Goal: Find specific page/section: Find specific page/section

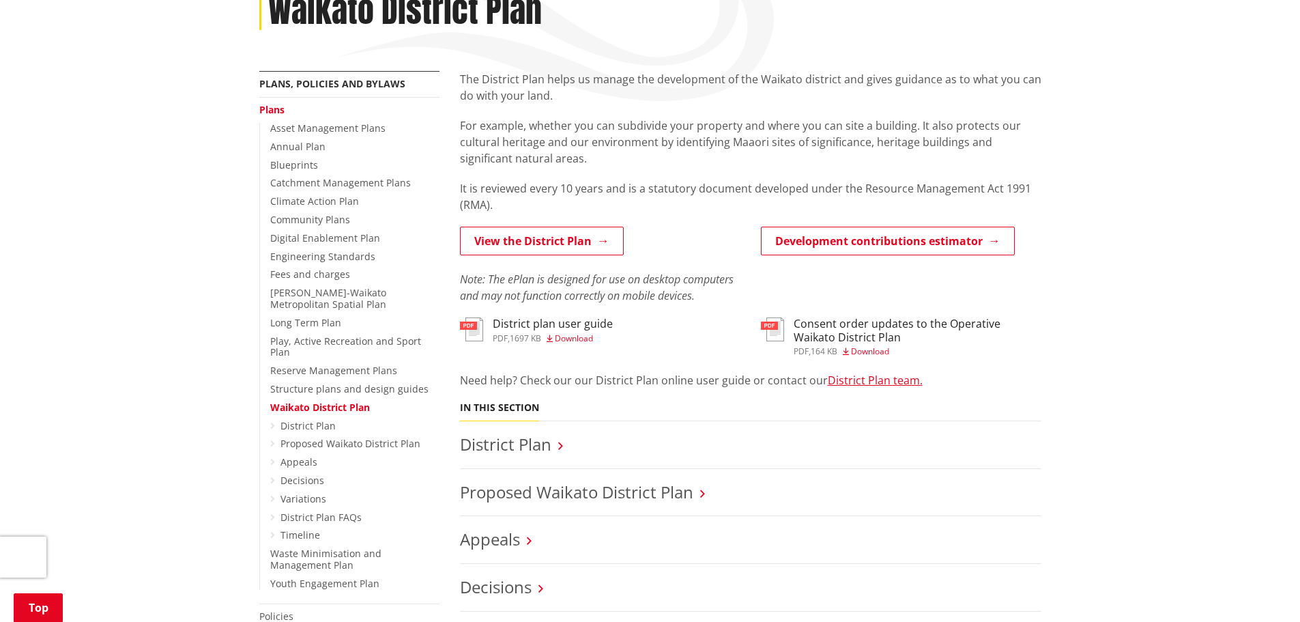
scroll to position [478, 0]
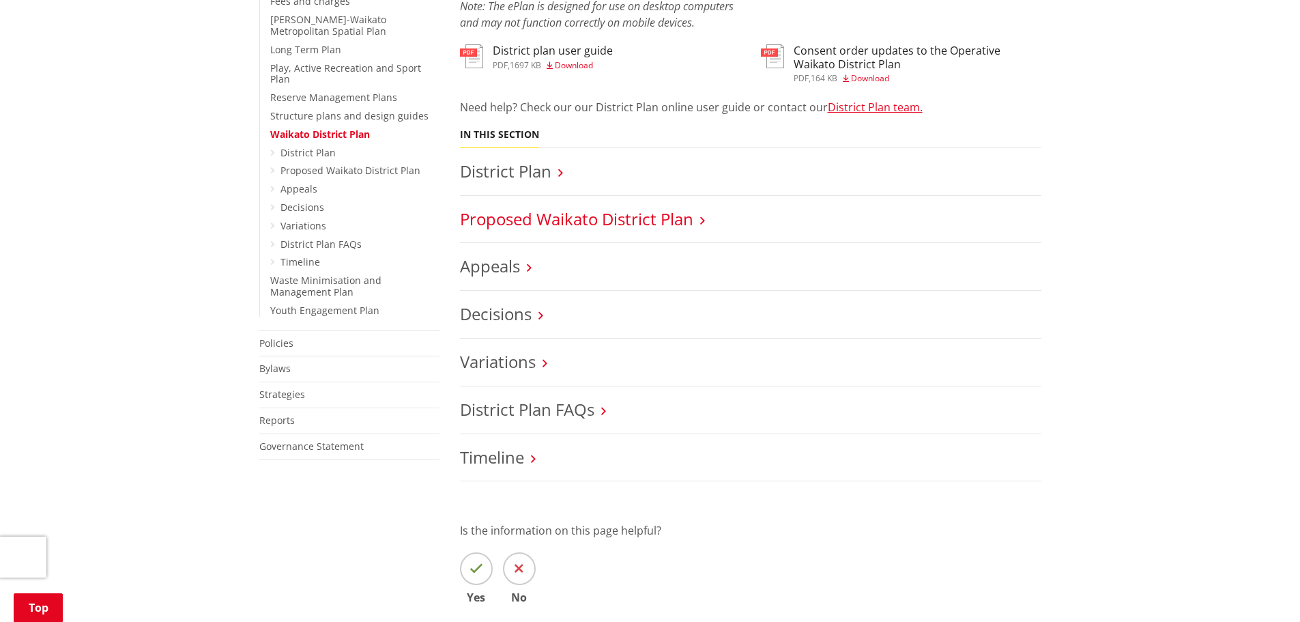
click at [602, 214] on link "Proposed Waikato District Plan" at bounding box center [576, 218] width 233 height 23
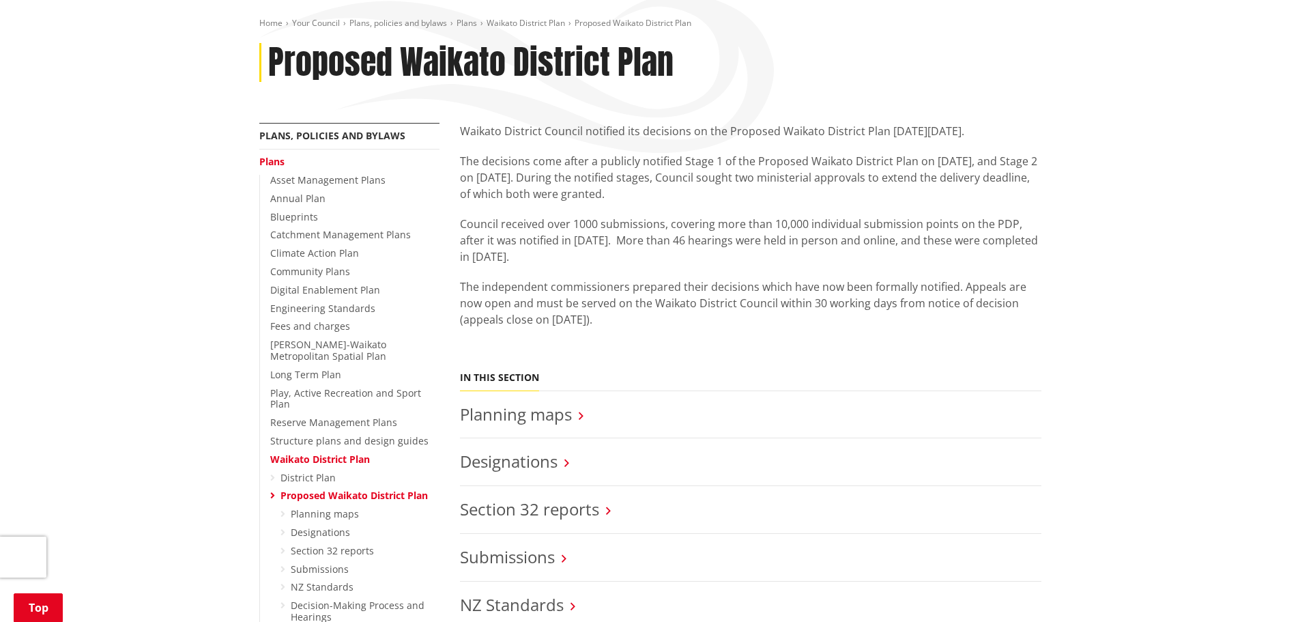
scroll to position [273, 0]
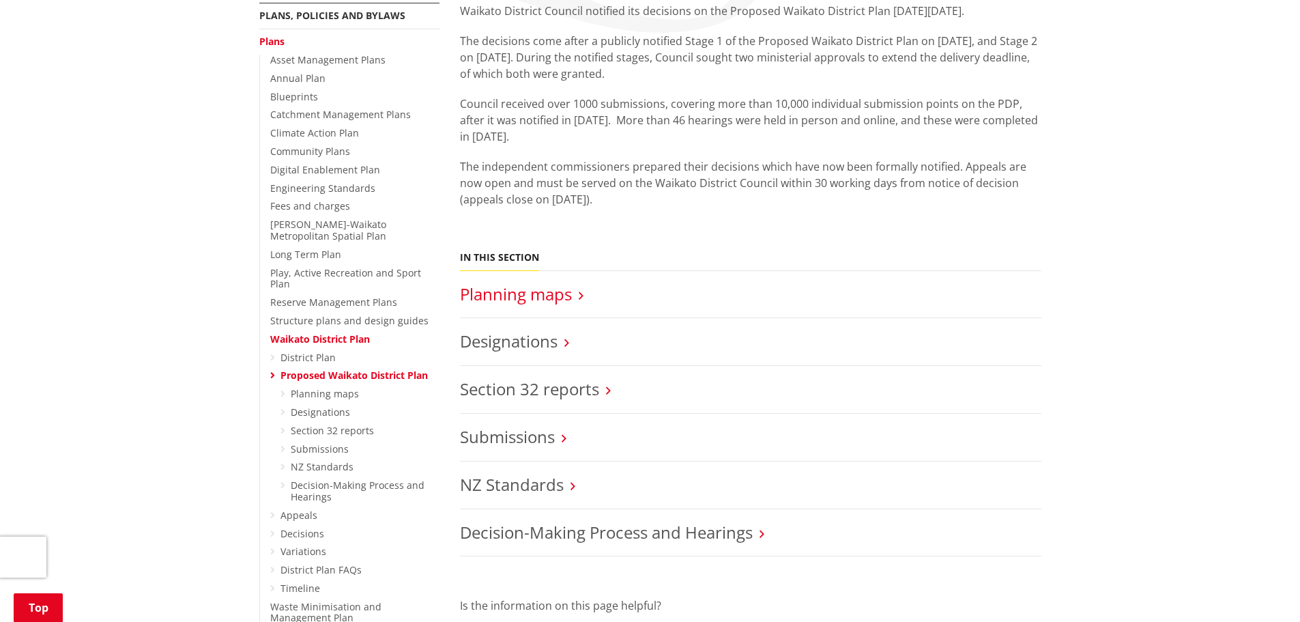
click at [559, 294] on link "Planning maps" at bounding box center [516, 293] width 112 height 23
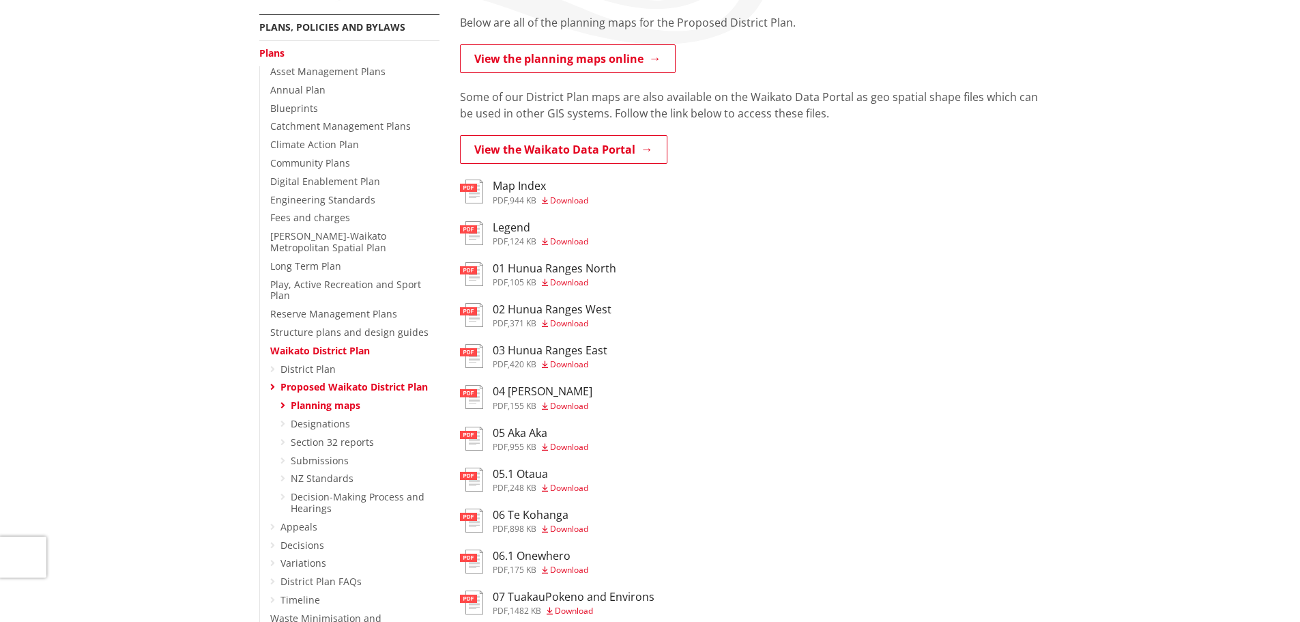
scroll to position [136, 0]
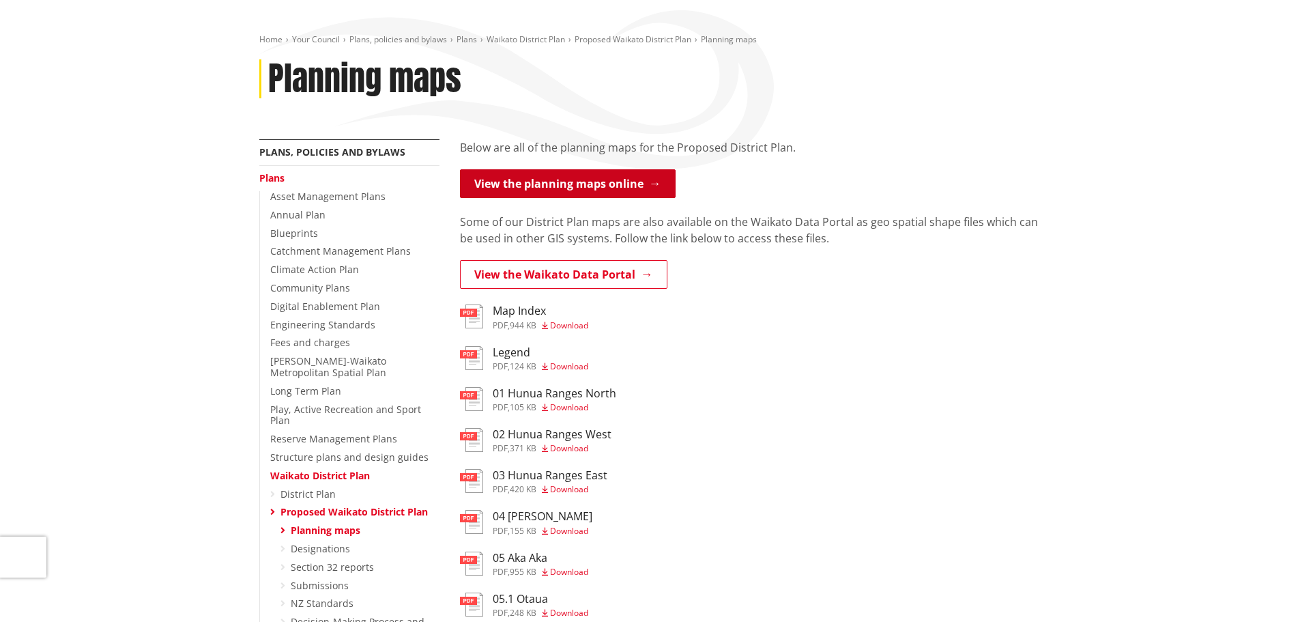
click at [652, 188] on link "View the planning maps online" at bounding box center [568, 183] width 216 height 29
